Goal: Task Accomplishment & Management: Use online tool/utility

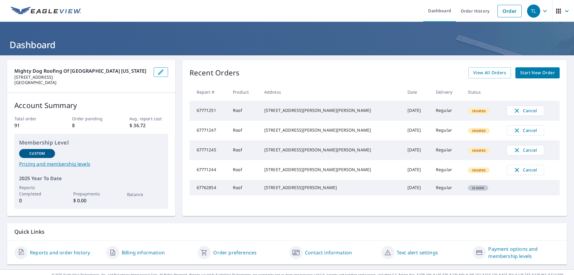
scroll to position [10, 0]
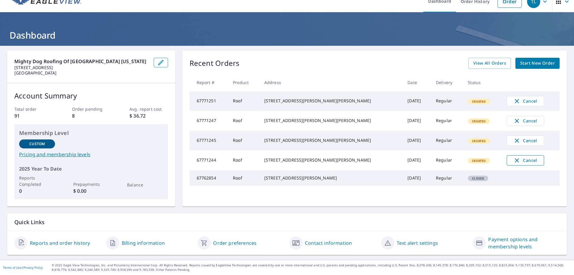
click at [513, 164] on span "Cancel" at bounding box center [525, 160] width 25 height 7
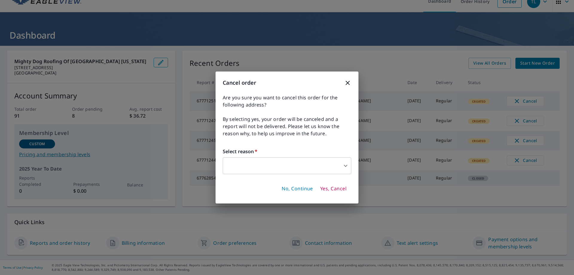
click at [320, 174] on body "TL TL Dashboard Order History Order TL Dashboard Mighty Dog Roofing of Fairfiel…" at bounding box center [287, 137] width 574 height 275
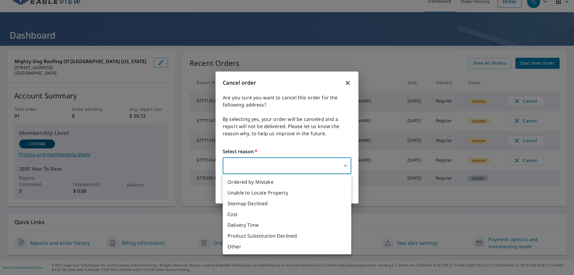
click at [305, 183] on li "Ordered by Mistake" at bounding box center [287, 181] width 128 height 11
type input "30"
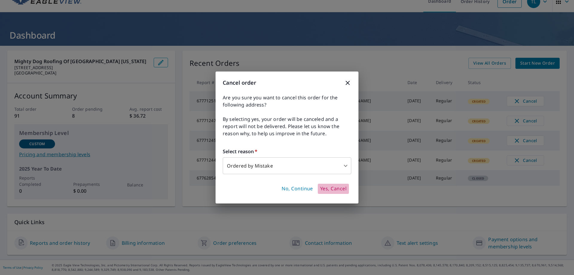
click at [332, 191] on span "Yes, Cancel" at bounding box center [333, 188] width 26 height 7
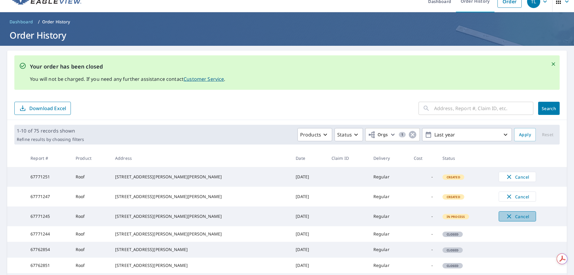
click at [505, 220] on span "Cancel" at bounding box center [517, 215] width 25 height 7
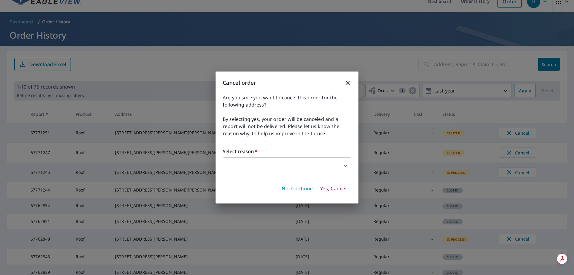
click at [337, 168] on body "TL TL Dashboard Order History Order TL Dashboard / Order History Order History …" at bounding box center [287, 137] width 574 height 275
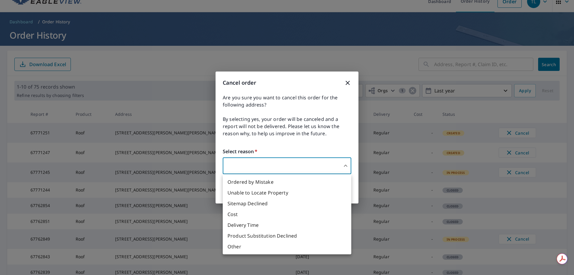
click at [297, 182] on li "Ordered by Mistake" at bounding box center [287, 181] width 128 height 11
type input "30"
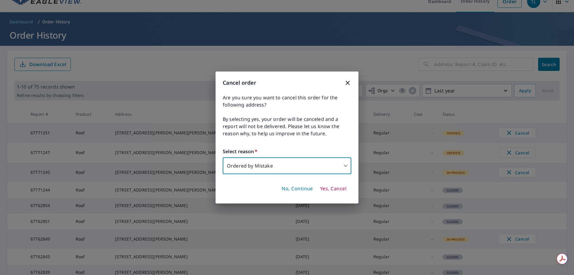
click at [337, 192] on button "Yes, Cancel" at bounding box center [333, 188] width 31 height 10
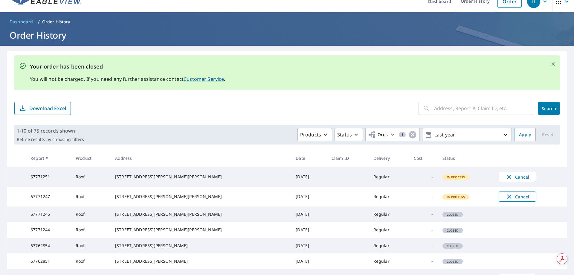
click at [511, 198] on span "Cancel" at bounding box center [517, 196] width 25 height 7
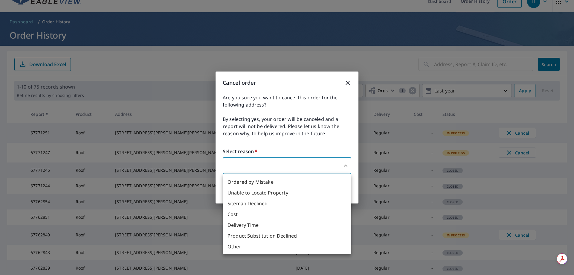
click at [316, 169] on body "TL TL Dashboard Order History Order TL Dashboard / Order History Order History …" at bounding box center [287, 137] width 574 height 275
click at [269, 182] on li "Ordered by Mistake" at bounding box center [287, 181] width 128 height 11
type input "30"
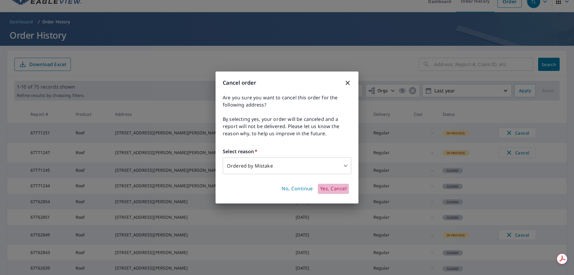
click at [332, 191] on span "Yes, Cancel" at bounding box center [333, 188] width 26 height 7
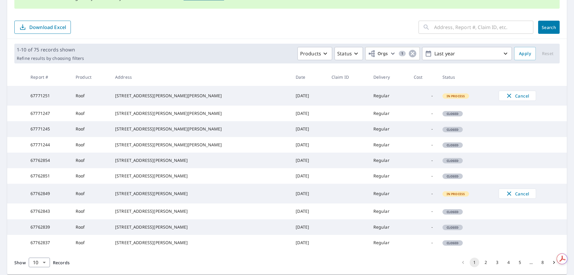
scroll to position [161, 0]
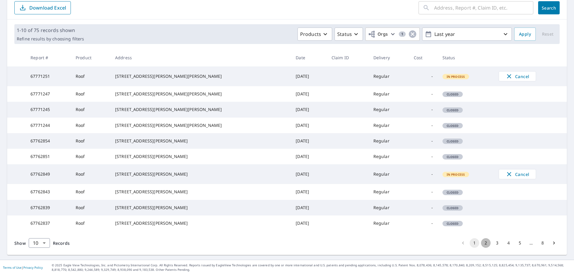
click at [481, 242] on button "2" at bounding box center [486, 243] width 10 height 10
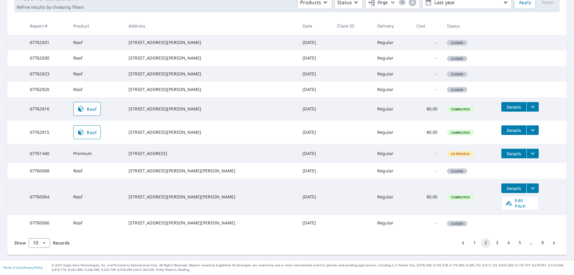
scroll to position [175, 0]
click at [529, 186] on icon "filesDropdownBtn-67760064" at bounding box center [532, 187] width 7 height 7
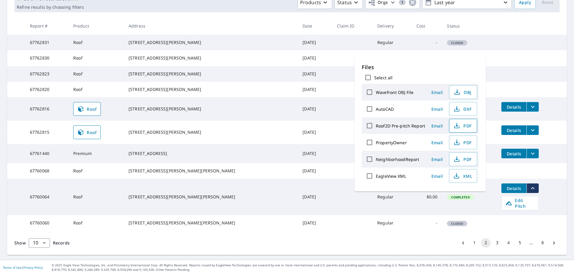
click at [466, 124] on span "PDF" at bounding box center [462, 125] width 19 height 7
click at [551, 144] on td "Details" at bounding box center [531, 153] width 70 height 19
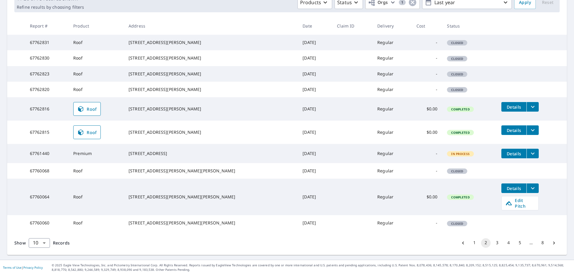
click at [529, 186] on icon "filesDropdownBtn-67760064" at bounding box center [532, 187] width 7 height 7
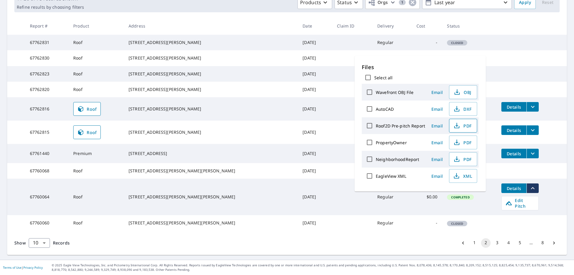
click at [461, 128] on span "PDF" at bounding box center [462, 125] width 19 height 7
click at [536, 82] on td at bounding box center [531, 87] width 70 height 10
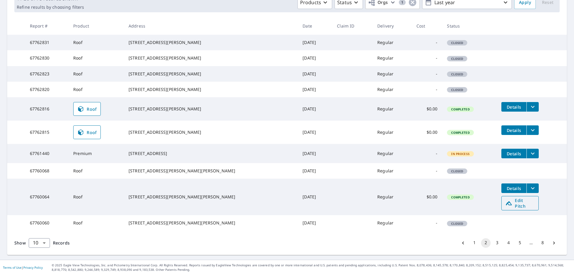
click at [512, 201] on span "Edit Pitch" at bounding box center [520, 202] width 30 height 11
click at [460, 245] on icon "Go to previous page" at bounding box center [463, 243] width 6 height 6
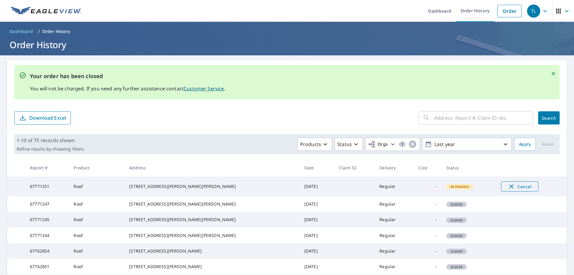
click at [507, 189] on span "Cancel" at bounding box center [519, 186] width 25 height 7
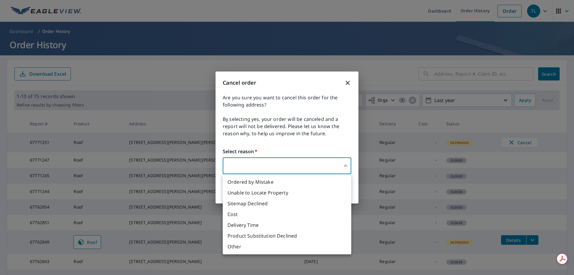
click at [335, 169] on body "TL TL Dashboard Order History Order TL Dashboard / Order History Order History …" at bounding box center [287, 137] width 574 height 275
click at [301, 180] on li "Ordered by Mistake" at bounding box center [287, 181] width 128 height 11
type input "30"
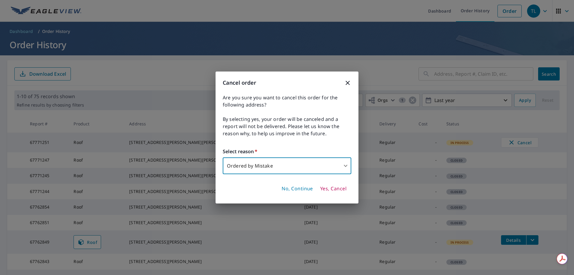
click at [331, 187] on span "Yes, Cancel" at bounding box center [333, 188] width 26 height 7
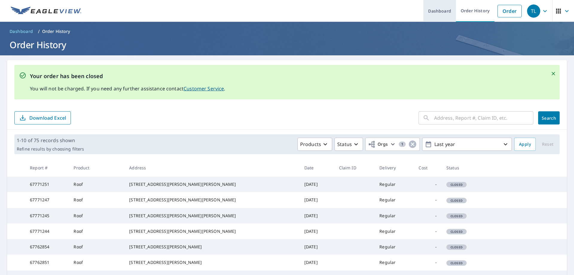
click at [433, 13] on link "Dashboard" at bounding box center [439, 11] width 33 height 22
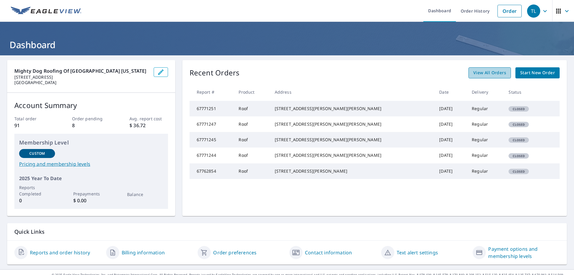
click at [489, 74] on span "View All Orders" at bounding box center [489, 72] width 33 height 7
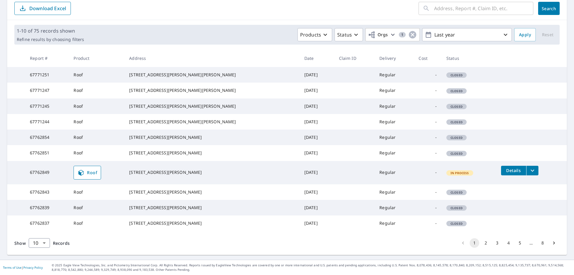
scroll to position [99, 0]
click at [519, 215] on tr "67762839 Roof 9 Adams Rd Ridgefield, CT 06877 Oct 07, 2025 Regular - Closed" at bounding box center [286, 208] width 559 height 16
click at [481, 247] on button "2" at bounding box center [486, 243] width 10 height 10
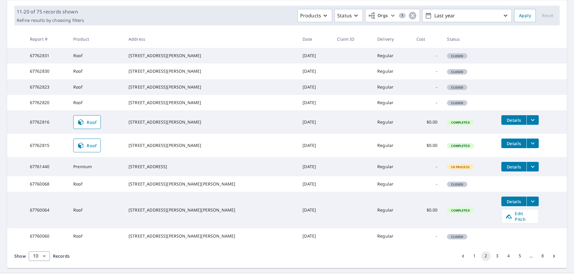
scroll to position [90, 0]
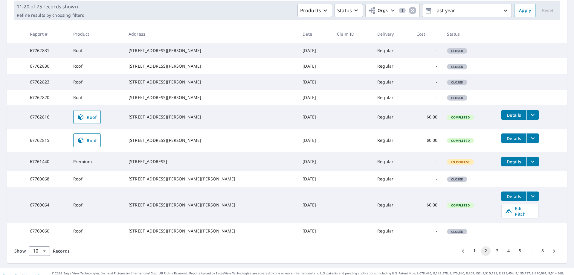
click at [529, 200] on icon "filesDropdownBtn-67760064" at bounding box center [532, 195] width 7 height 7
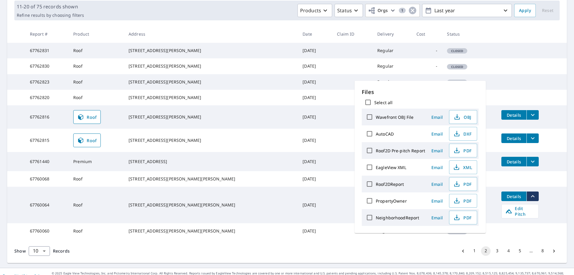
click at [547, 223] on td "Details Edit Pitch" at bounding box center [531, 204] width 70 height 36
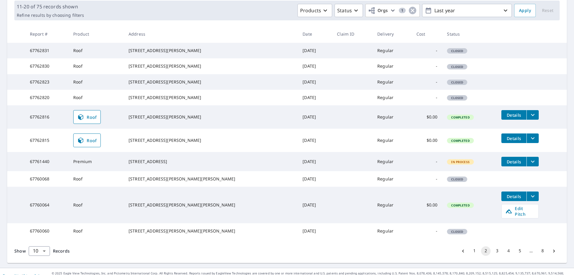
click at [505, 199] on span "Details" at bounding box center [514, 196] width 18 height 6
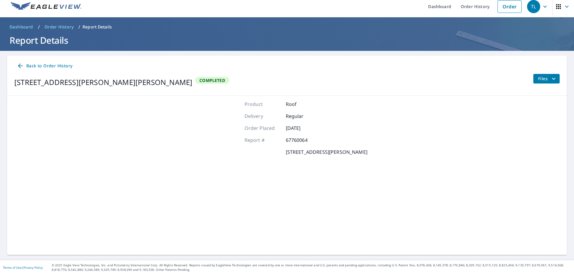
scroll to position [4, 0]
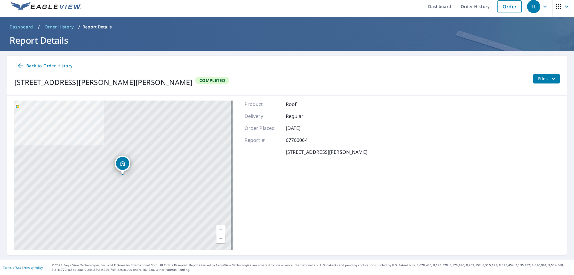
click at [542, 80] on span "Files" at bounding box center [547, 78] width 19 height 7
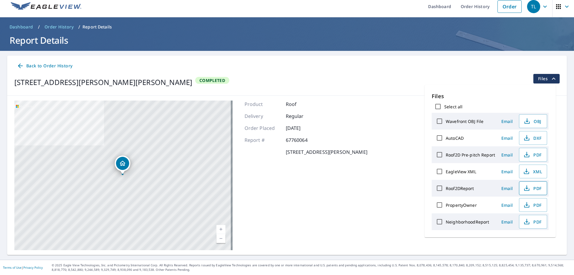
click at [527, 189] on icon "button" at bounding box center [526, 187] width 7 height 7
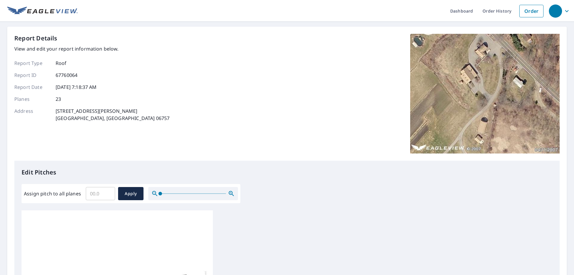
scroll to position [90, 0]
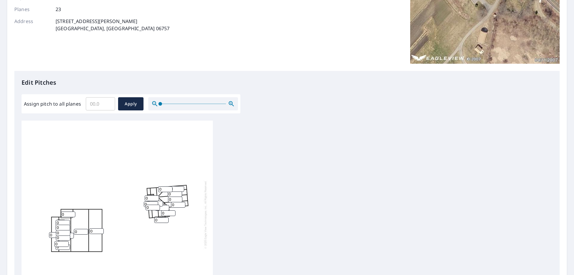
click at [94, 108] on input "Assign pitch to all planes" at bounding box center [100, 103] width 29 height 17
click at [81, 232] on input "0" at bounding box center [81, 232] width 14 height 6
click at [85, 230] on input "1" at bounding box center [81, 232] width 14 height 6
click at [85, 230] on input "2" at bounding box center [81, 232] width 14 height 6
click at [85, 230] on input "3" at bounding box center [81, 232] width 14 height 6
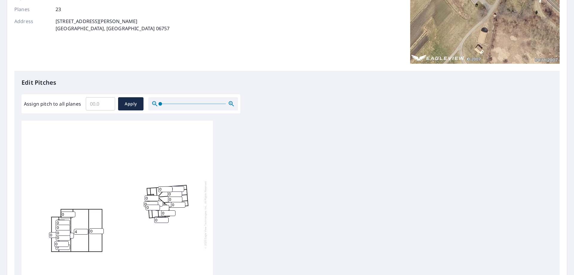
click at [85, 230] on input "4" at bounding box center [81, 232] width 14 height 6
click at [85, 230] on input "5" at bounding box center [81, 232] width 14 height 6
click at [85, 230] on input "6" at bounding box center [81, 232] width 14 height 6
click at [85, 230] on input "7" at bounding box center [81, 232] width 14 height 6
click at [85, 230] on input "8" at bounding box center [81, 232] width 14 height 6
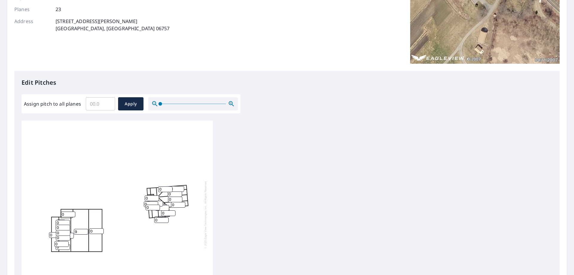
click at [85, 230] on input "9" at bounding box center [81, 232] width 14 height 6
type input "10"
click at [85, 230] on input "10" at bounding box center [81, 232] width 14 height 6
click at [100, 230] on input "1" at bounding box center [96, 231] width 14 height 6
click at [100, 230] on input "2" at bounding box center [96, 231] width 14 height 6
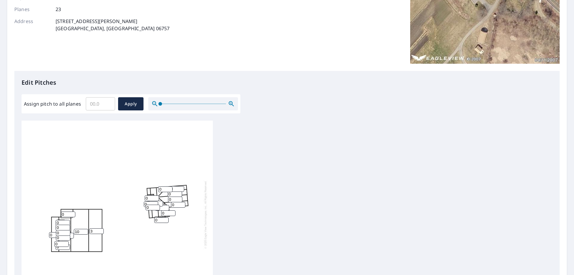
click at [100, 230] on input "3" at bounding box center [96, 231] width 14 height 6
click at [100, 230] on input "4" at bounding box center [96, 231] width 14 height 6
click at [100, 230] on input "5" at bounding box center [96, 231] width 14 height 6
click at [100, 230] on input "6" at bounding box center [96, 231] width 14 height 6
click at [100, 230] on input "7" at bounding box center [96, 231] width 14 height 6
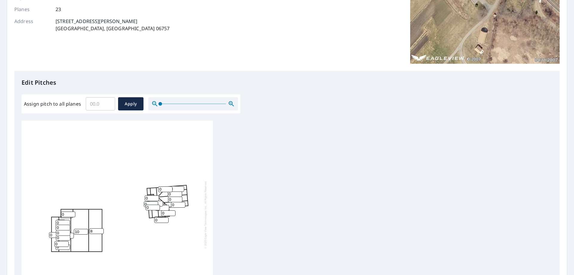
click at [100, 230] on input "8" at bounding box center [96, 231] width 14 height 6
click at [100, 230] on input "9" at bounding box center [96, 231] width 14 height 6
type input "10"
click at [100, 230] on input "10" at bounding box center [96, 231] width 14 height 6
click at [67, 213] on input "0" at bounding box center [68, 214] width 14 height 6
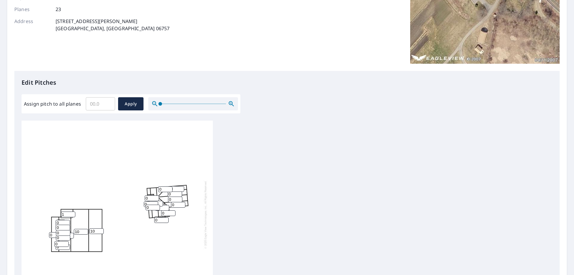
click at [73, 214] on input "1" at bounding box center [68, 214] width 14 height 6
click at [73, 214] on input "2" at bounding box center [68, 214] width 14 height 6
click at [73, 214] on input "3" at bounding box center [68, 214] width 14 height 6
type input "4"
click at [73, 214] on input "4" at bounding box center [68, 214] width 14 height 6
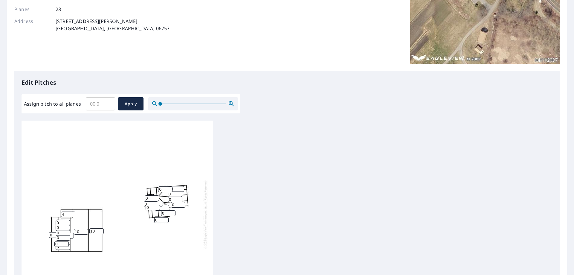
click at [63, 222] on input "0" at bounding box center [63, 223] width 14 height 6
click at [66, 221] on input "1" at bounding box center [63, 223] width 14 height 6
click at [66, 221] on input "2" at bounding box center [63, 223] width 14 height 6
click at [67, 221] on input "3" at bounding box center [63, 223] width 14 height 6
type input "4"
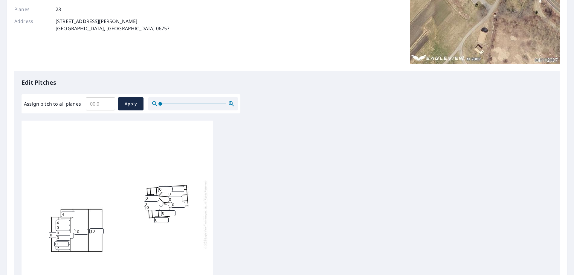
click at [67, 221] on input "4" at bounding box center [63, 223] width 14 height 6
click at [67, 226] on input "1" at bounding box center [63, 227] width 14 height 6
click at [67, 226] on input "2" at bounding box center [63, 227] width 14 height 6
click at [67, 226] on input "3" at bounding box center [63, 227] width 14 height 6
type input "4"
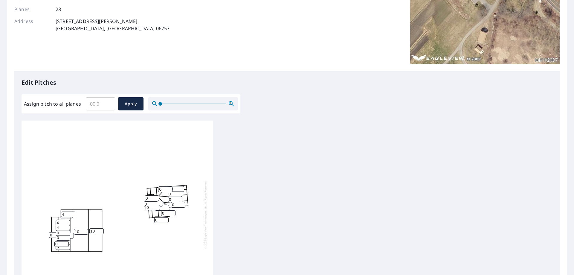
click at [67, 226] on input "4" at bounding box center [63, 227] width 14 height 6
click at [67, 231] on input "1" at bounding box center [63, 233] width 14 height 6
click at [67, 231] on input "2" at bounding box center [63, 233] width 14 height 6
click at [67, 231] on input "3" at bounding box center [63, 233] width 14 height 6
type input "4"
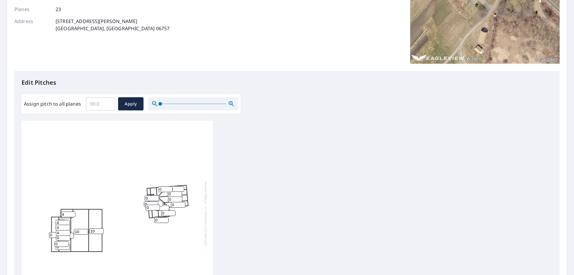
click at [67, 231] on input "4" at bounding box center [63, 233] width 14 height 6
click at [65, 237] on input "1" at bounding box center [63, 238] width 14 height 6
click at [67, 236] on input "2" at bounding box center [63, 238] width 14 height 6
click at [67, 236] on input "3" at bounding box center [63, 238] width 14 height 6
click at [67, 236] on input "4" at bounding box center [63, 238] width 14 height 6
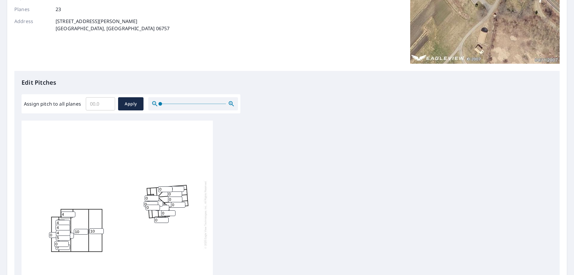
click at [67, 236] on input "5" at bounding box center [63, 238] width 14 height 6
type input "4"
click at [68, 238] on input "4" at bounding box center [63, 238] width 14 height 6
click at [53, 233] on input "0" at bounding box center [56, 235] width 14 height 6
drag, startPoint x: 54, startPoint y: 234, endPoint x: 48, endPoint y: 234, distance: 6.9
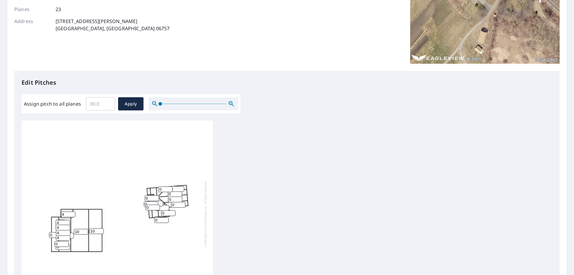
click at [48, 234] on div "10 10 0 0 0 0 0 0 0 4 0 0 0 0 0 0 4 4 4 4 0 0 0" at bounding box center [117, 214] width 191 height 188
type input "4"
drag, startPoint x: 59, startPoint y: 244, endPoint x: 53, endPoint y: 243, distance: 6.0
click at [53, 243] on div "10 10 0 4 0 0 0 0 0 4 0 0 0 0 0 0 4 4 4 4 0 0 0" at bounding box center [117, 214] width 191 height 188
type input "4"
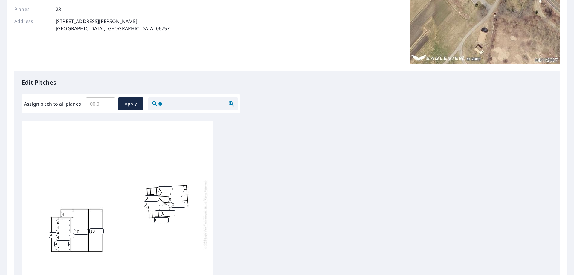
drag, startPoint x: 59, startPoint y: 247, endPoint x: 53, endPoint y: 246, distance: 6.5
click at [53, 246] on div "10 10 0 4 0 0 0 0 0 4 0 0 0 0 0 0 4 4 4 4 0 4 0" at bounding box center [117, 214] width 191 height 188
type input "4"
click at [71, 236] on input "0" at bounding box center [66, 235] width 14 height 6
click at [71, 234] on input "1" at bounding box center [66, 235] width 14 height 6
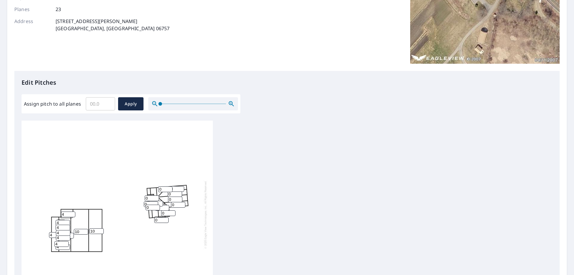
click at [71, 234] on input "2" at bounding box center [66, 235] width 14 height 6
click at [71, 234] on input "3" at bounding box center [66, 235] width 14 height 6
click at [71, 234] on input "4" at bounding box center [66, 235] width 14 height 6
type input "5"
click at [71, 234] on input "5" at bounding box center [66, 235] width 14 height 6
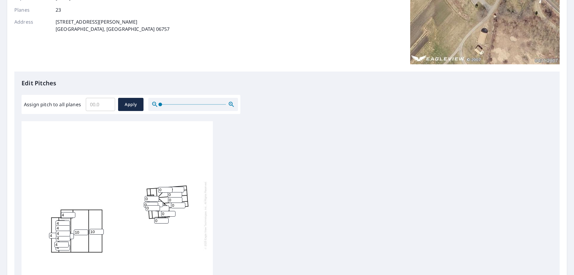
scroll to position [0, 0]
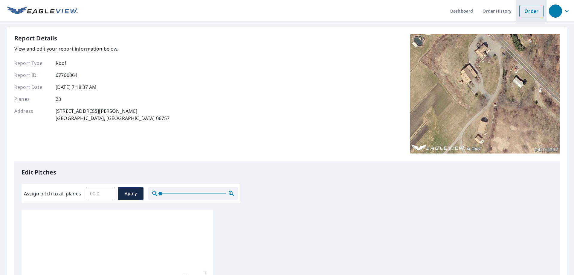
click at [530, 13] on link "Order" at bounding box center [531, 11] width 24 height 13
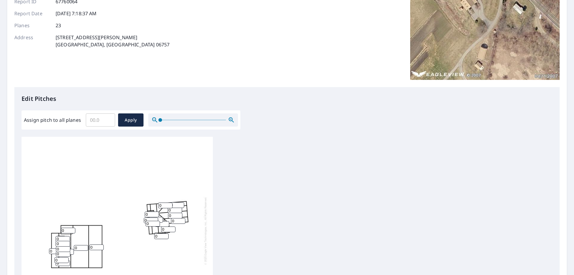
scroll to position [90, 0]
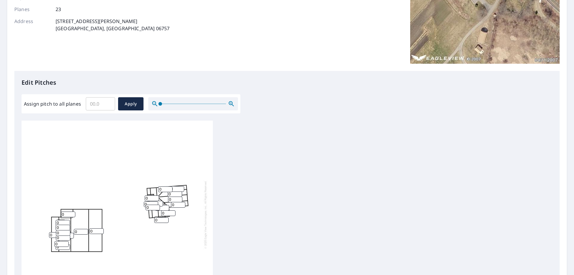
click at [72, 235] on input "1" at bounding box center [66, 235] width 14 height 6
click at [70, 234] on input "0" at bounding box center [63, 233] width 14 height 6
type input "0"
click at [72, 237] on input "0" at bounding box center [66, 235] width 14 height 6
click at [104, 106] on input "Assign pitch to all planes" at bounding box center [100, 103] width 29 height 17
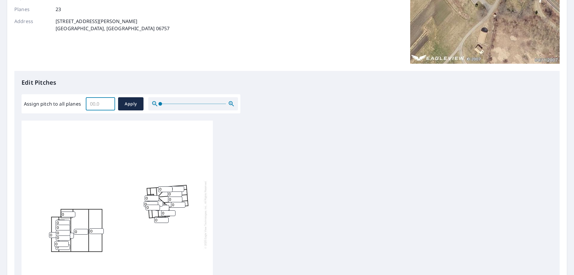
drag, startPoint x: 104, startPoint y: 103, endPoint x: 71, endPoint y: 105, distance: 32.9
click at [71, 105] on div "Assign pitch to all planes ​ Apply" at bounding box center [131, 103] width 214 height 13
type input "8"
click at [132, 104] on span "Apply" at bounding box center [131, 103] width 16 height 7
type input "8"
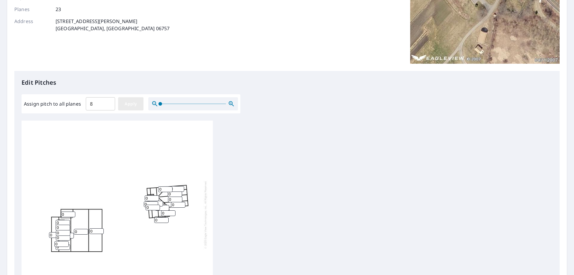
type input "8"
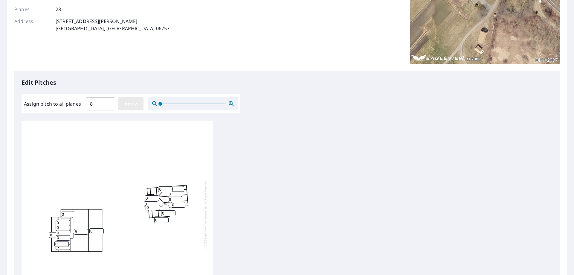
type input "8"
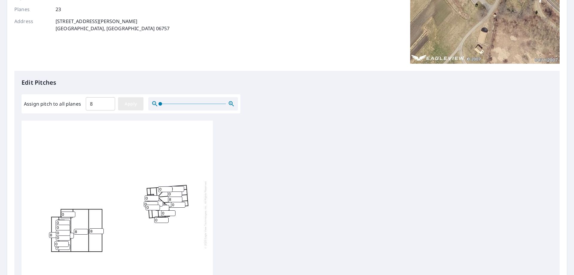
type input "8"
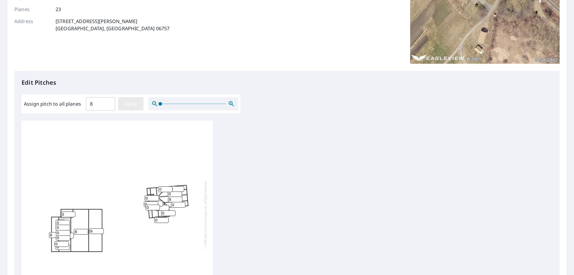
type input "8"
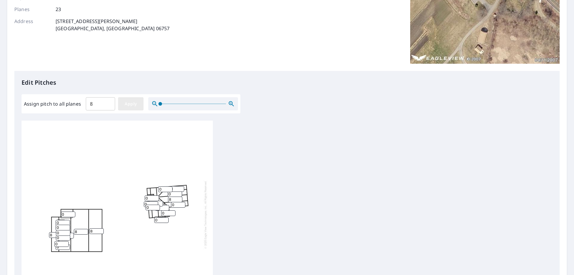
type input "8"
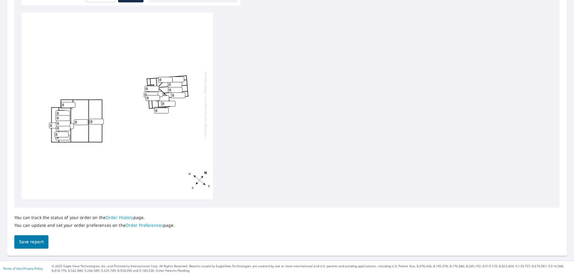
scroll to position [198, 0]
click at [21, 243] on span "Save report" at bounding box center [31, 240] width 25 height 7
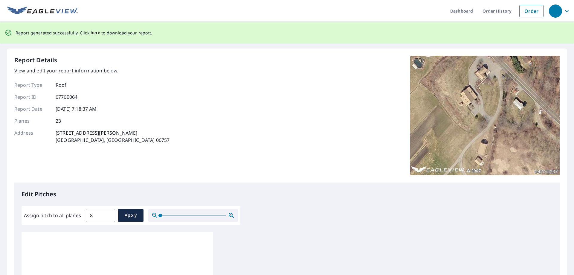
click at [95, 33] on span "here" at bounding box center [96, 32] width 10 height 7
